Goal: Information Seeking & Learning: Learn about a topic

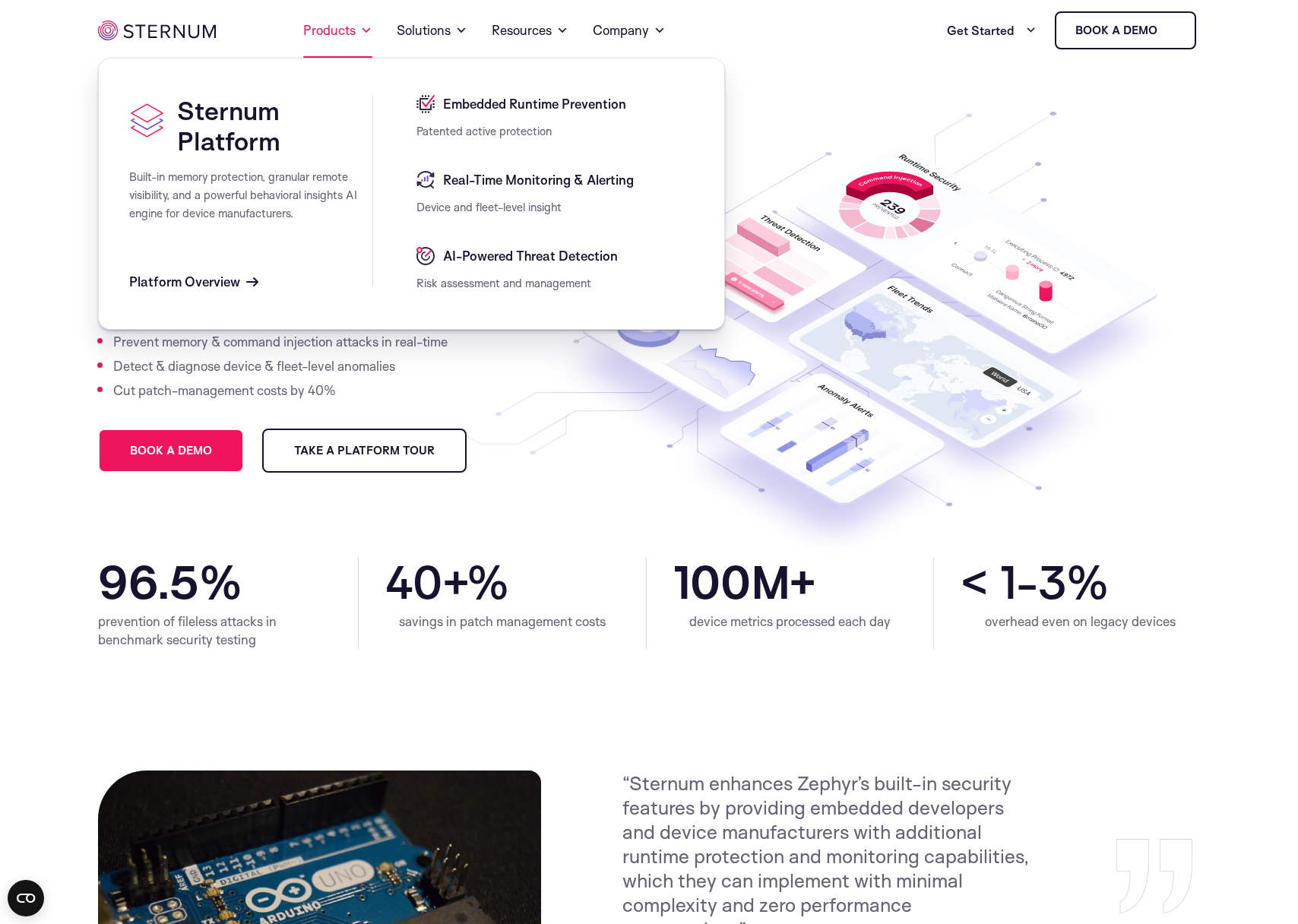
click at [356, 41] on link "Products" at bounding box center [338, 30] width 69 height 54
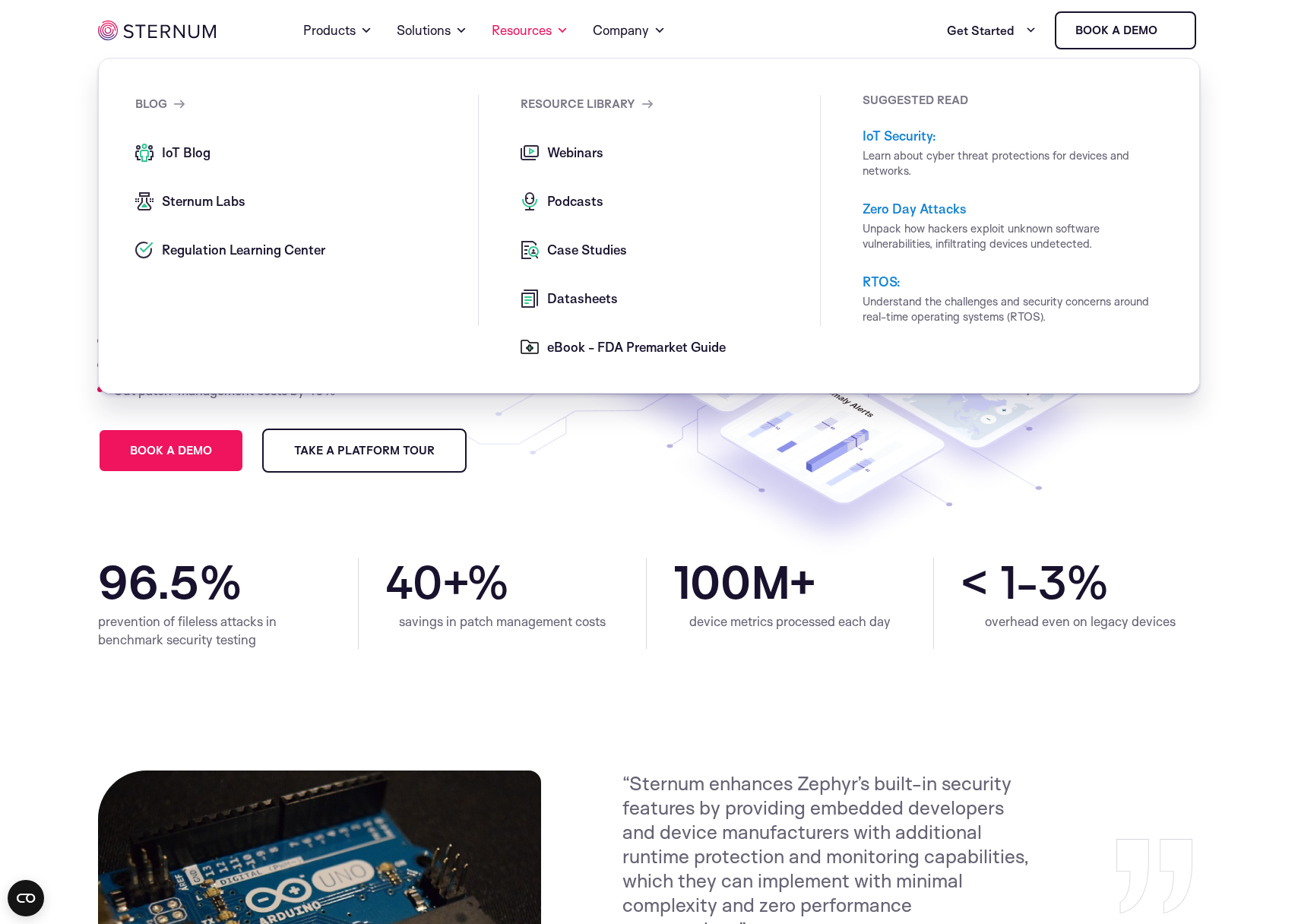
click at [581, 245] on span "Case Studies" at bounding box center [584, 250] width 83 height 18
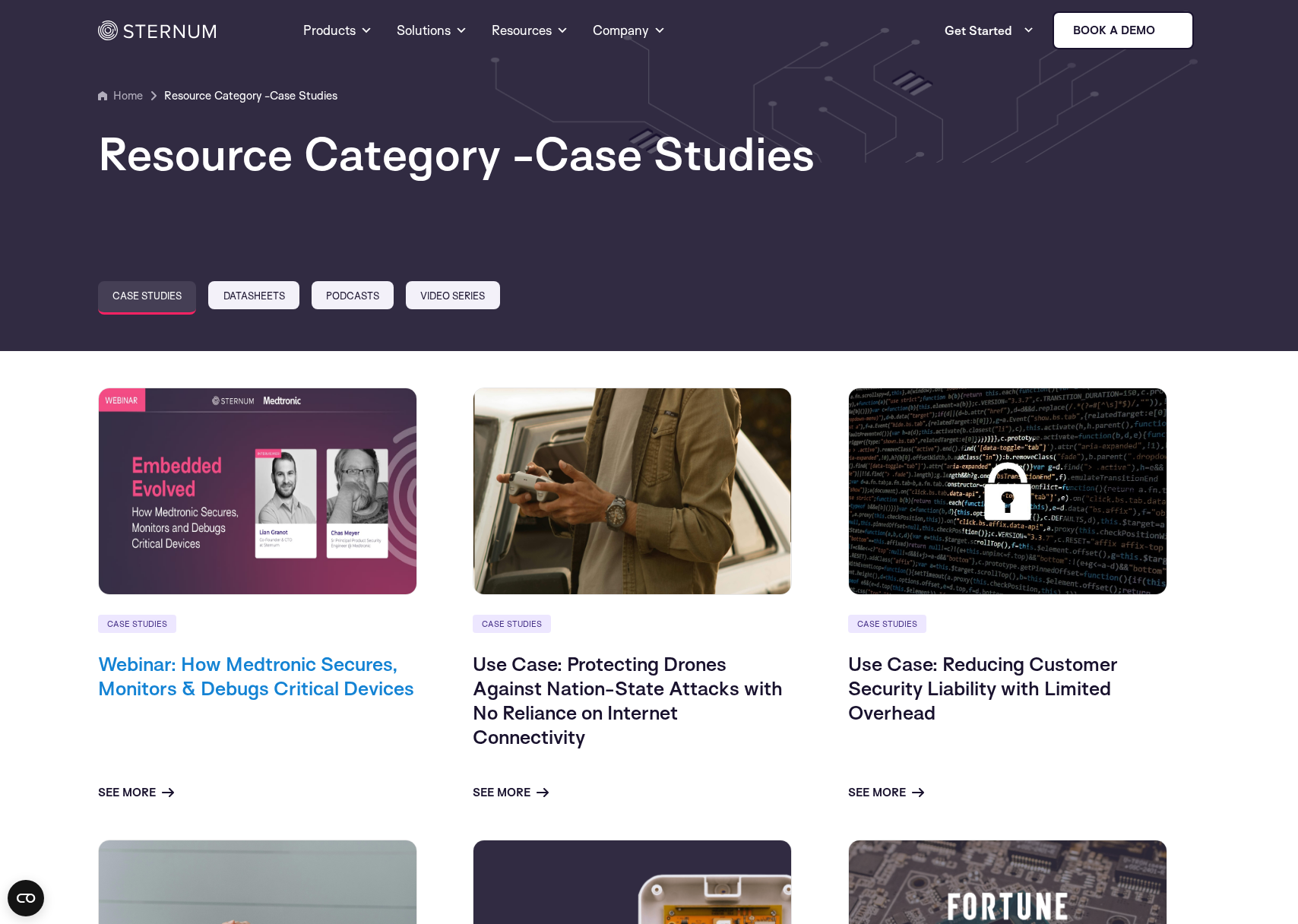
click at [296, 677] on link "Webinar: How Medtronic Secures, Monitors & Debugs Critical Devices" at bounding box center [256, 675] width 316 height 49
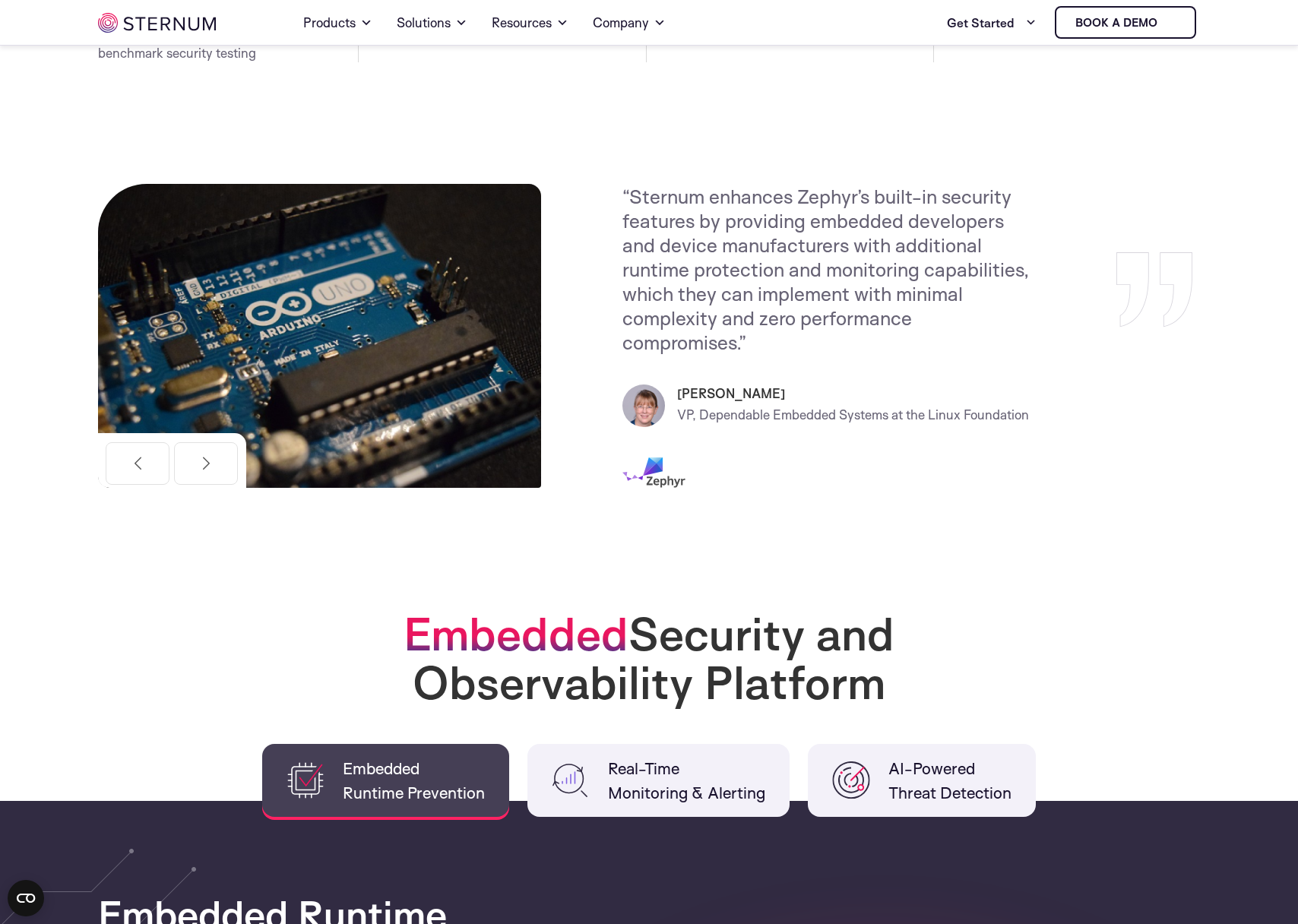
scroll to position [576, 0]
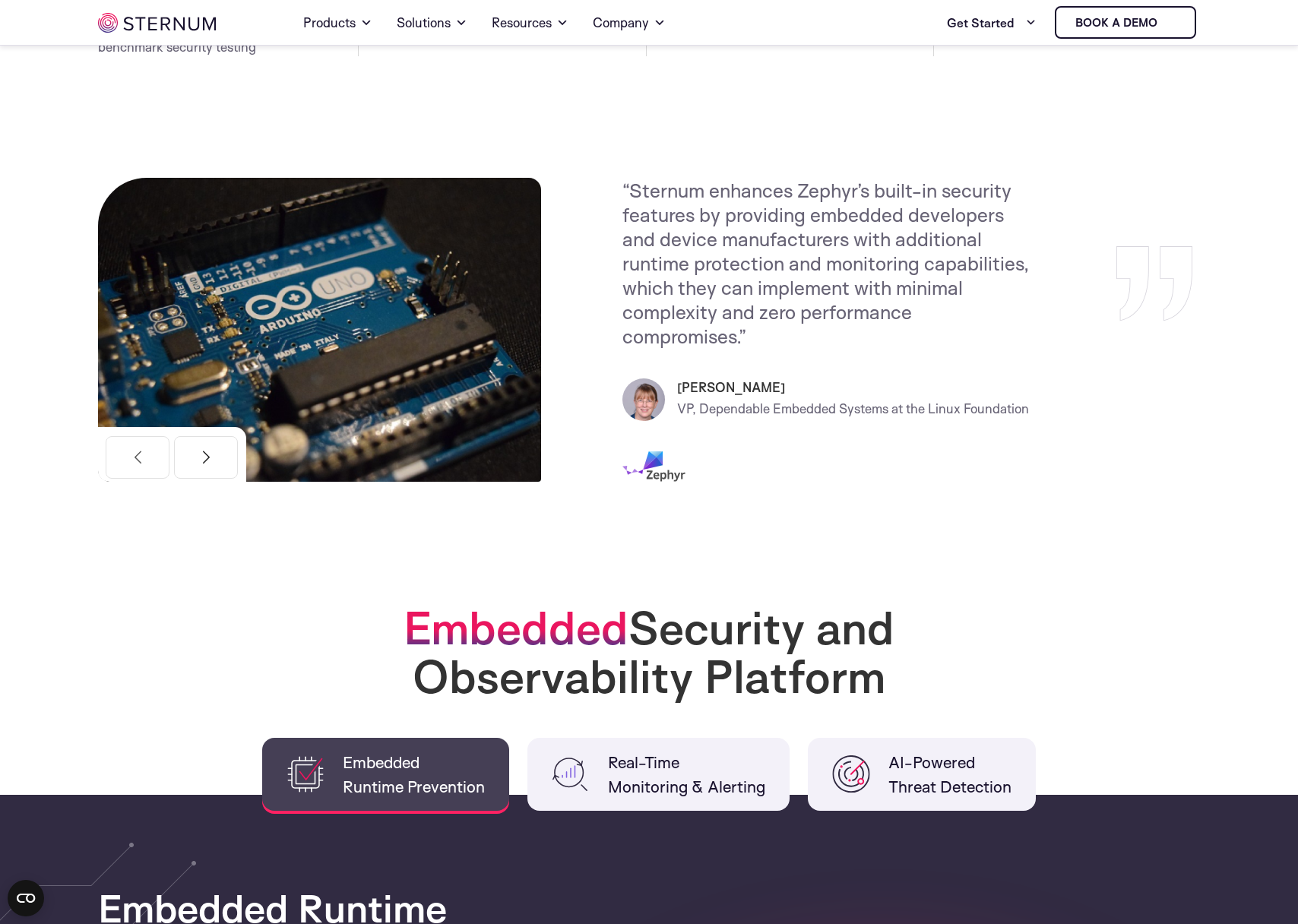
click at [219, 466] on button "Next" at bounding box center [206, 457] width 64 height 43
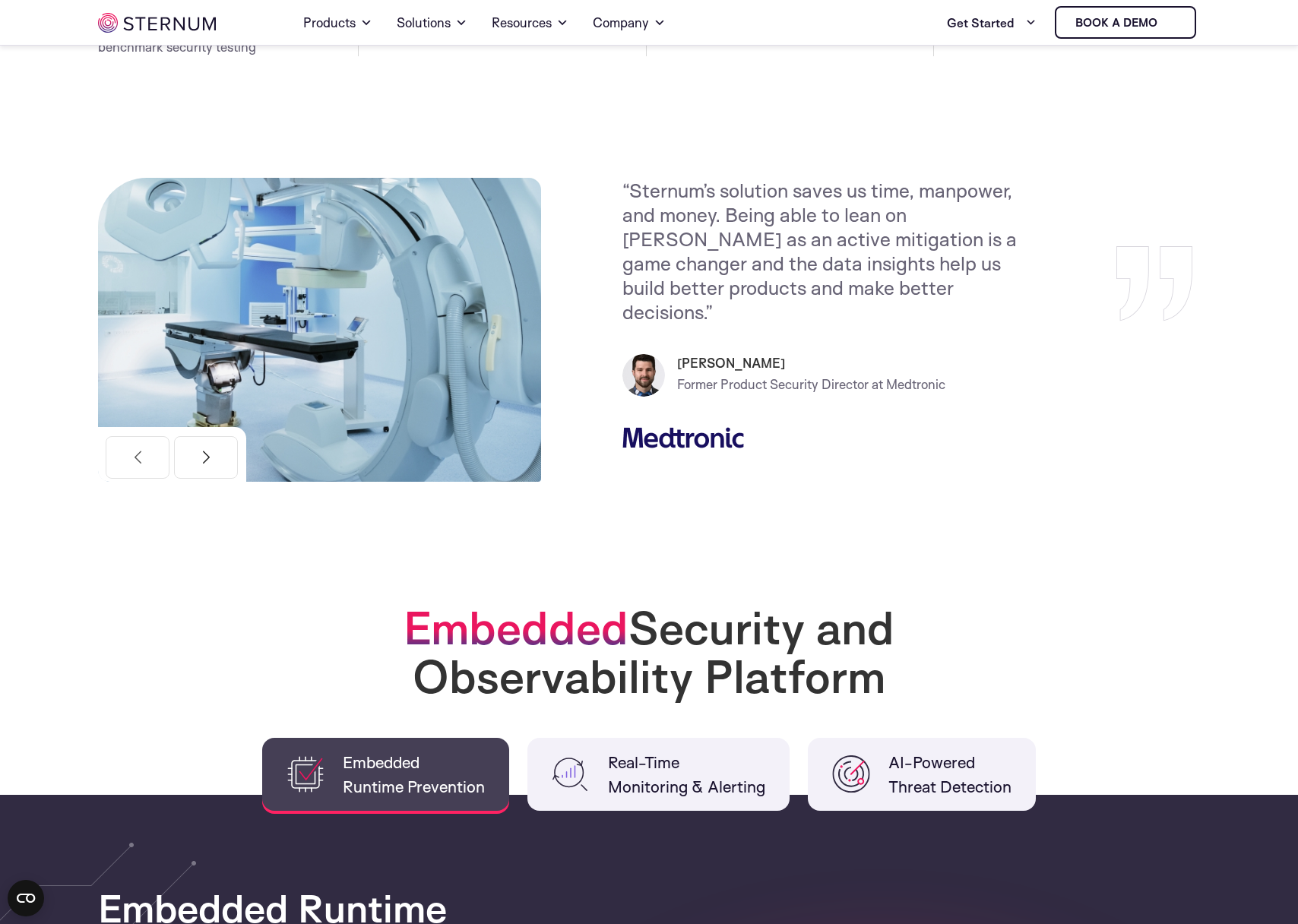
click at [219, 466] on button "Next" at bounding box center [206, 457] width 64 height 43
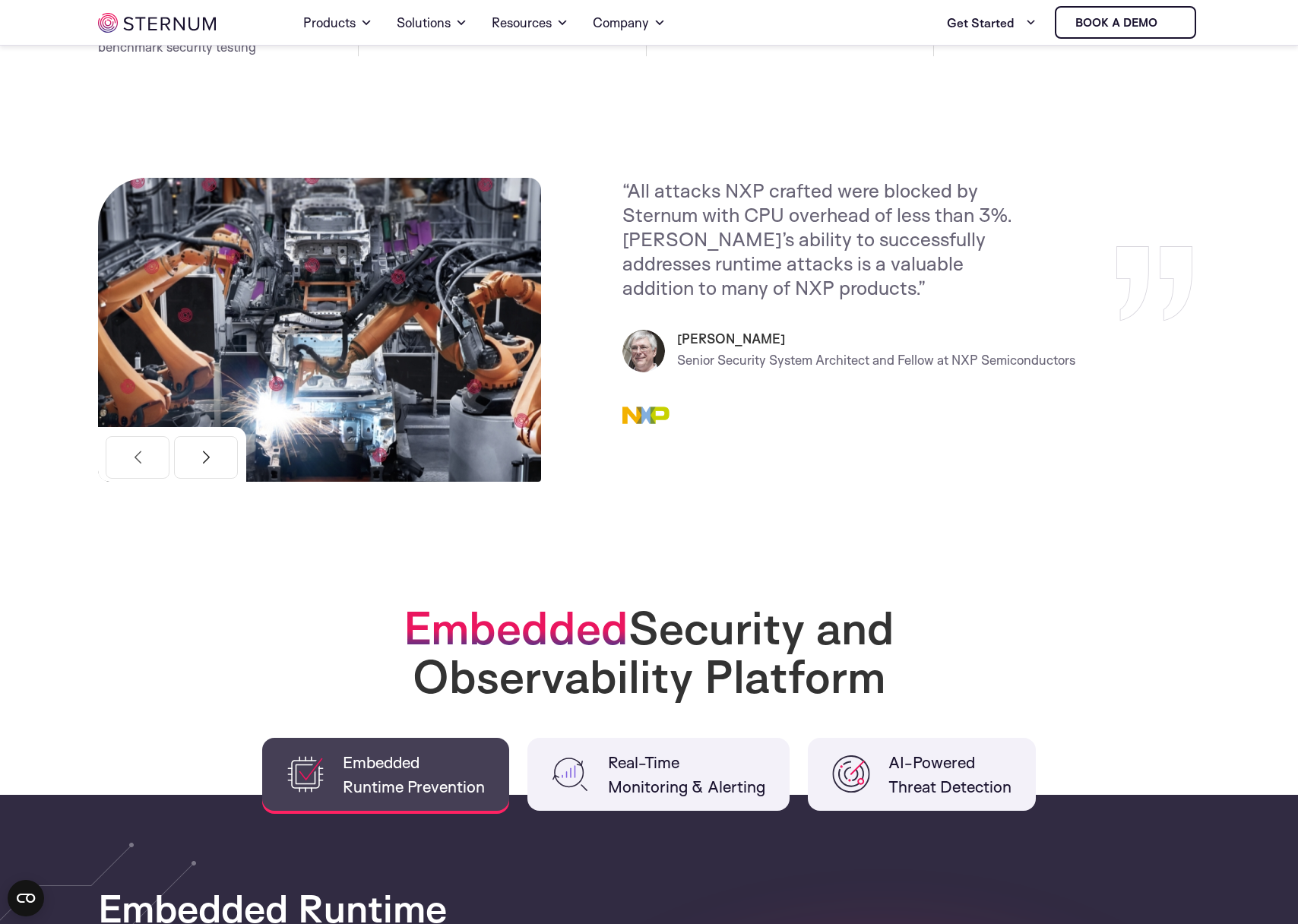
click at [219, 466] on button "Next" at bounding box center [206, 457] width 64 height 43
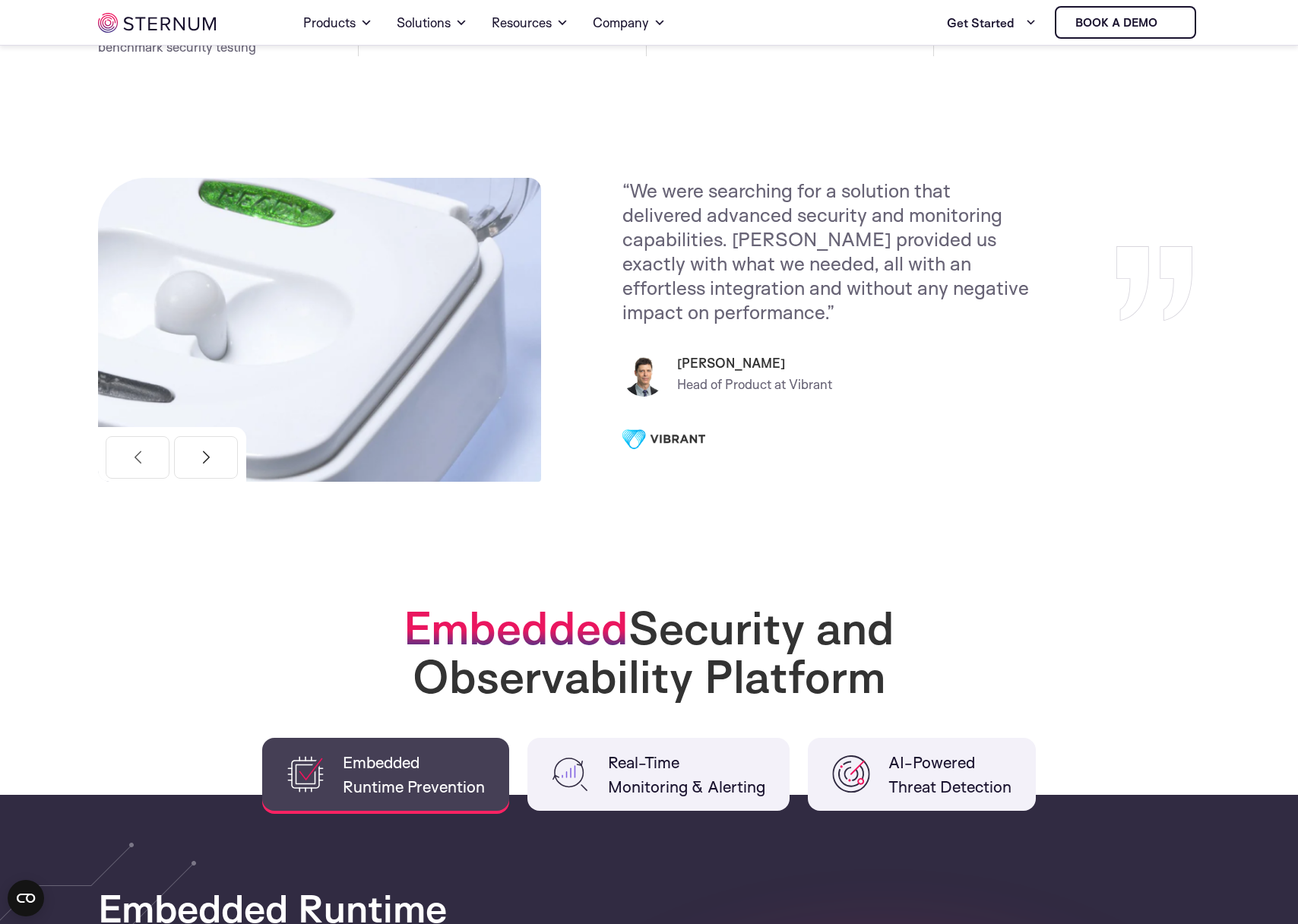
click at [219, 466] on button "Next" at bounding box center [206, 457] width 64 height 43
